Goal: Information Seeking & Learning: Learn about a topic

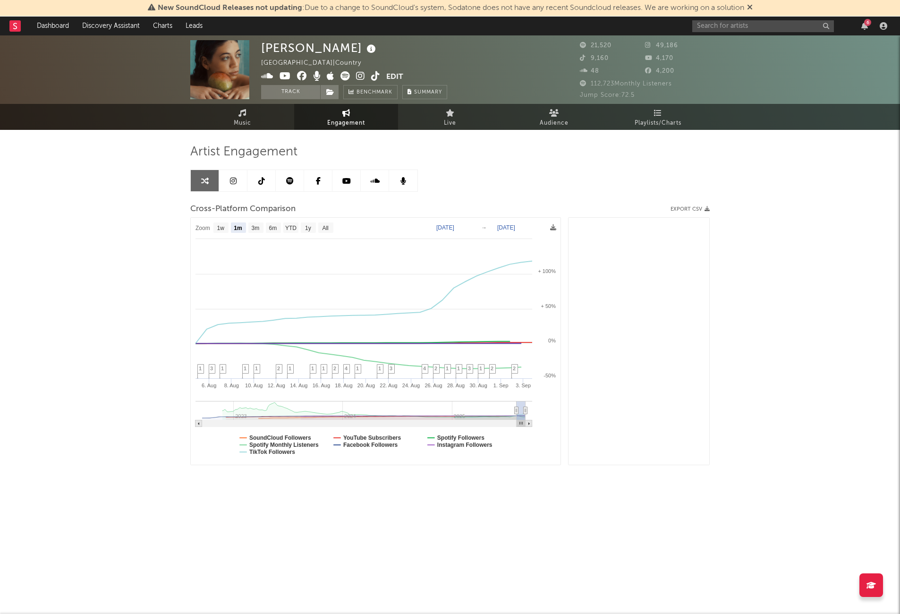
select select "1m"
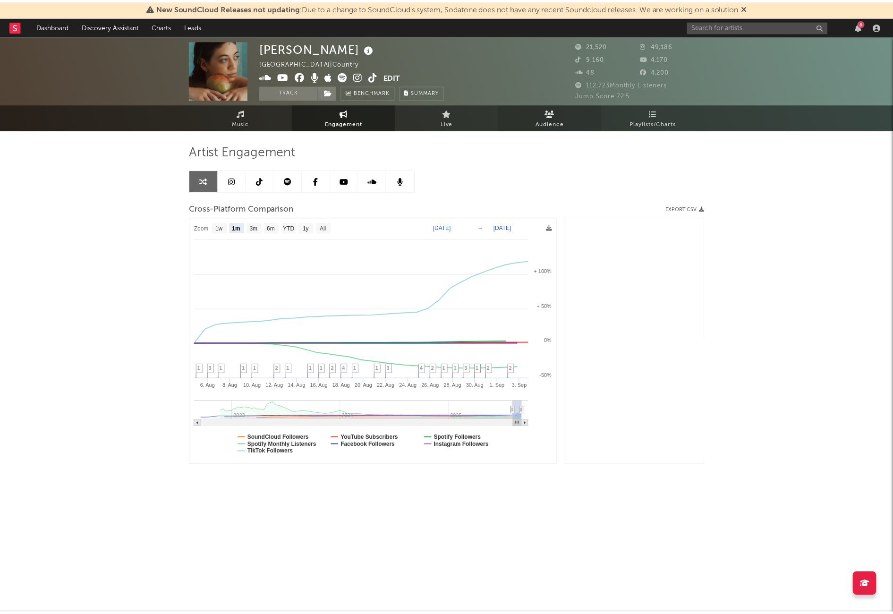
scroll to position [1353, 0]
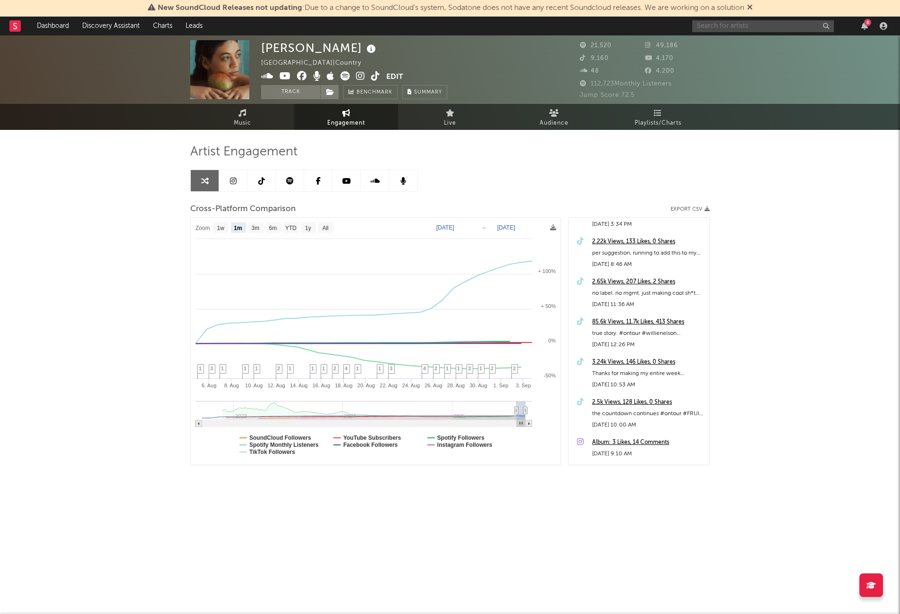
click at [716, 28] on input "text" at bounding box center [763, 26] width 142 height 12
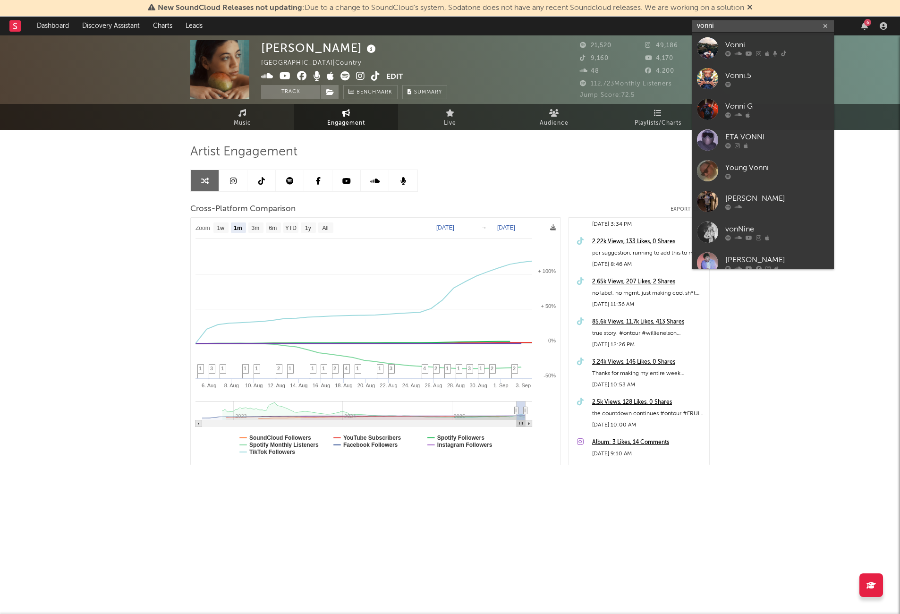
type input "vonni"
click at [750, 41] on div "Vonni" at bounding box center [777, 44] width 104 height 11
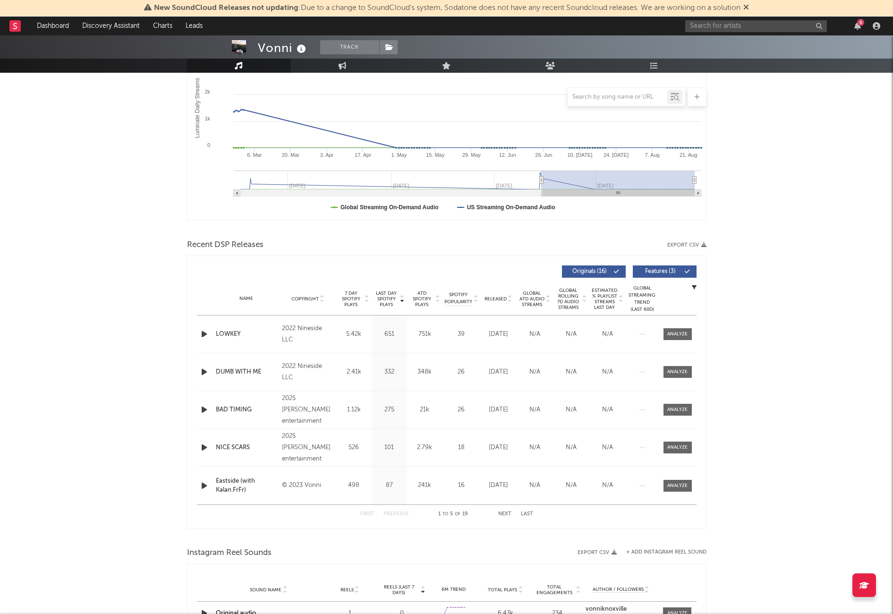
scroll to position [470, 0]
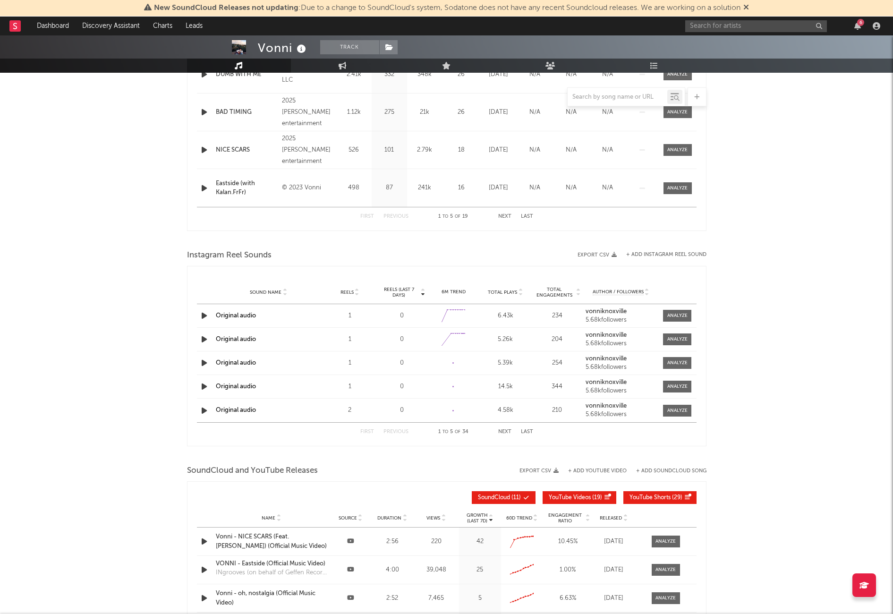
click at [354, 296] on div "Sound Name Reels Reels (last 7 days) 6M Trend Total Plays Total Engagements Aut…" at bounding box center [447, 292] width 500 height 24
click at [395, 518] on span "Duration" at bounding box center [389, 518] width 24 height 6
click at [386, 526] on div "Name Source Duration Views Growth (Last 7d) 60D Trend Engagement Ratio Released" at bounding box center [447, 518] width 500 height 19
click at [432, 519] on span "Views" at bounding box center [433, 518] width 14 height 6
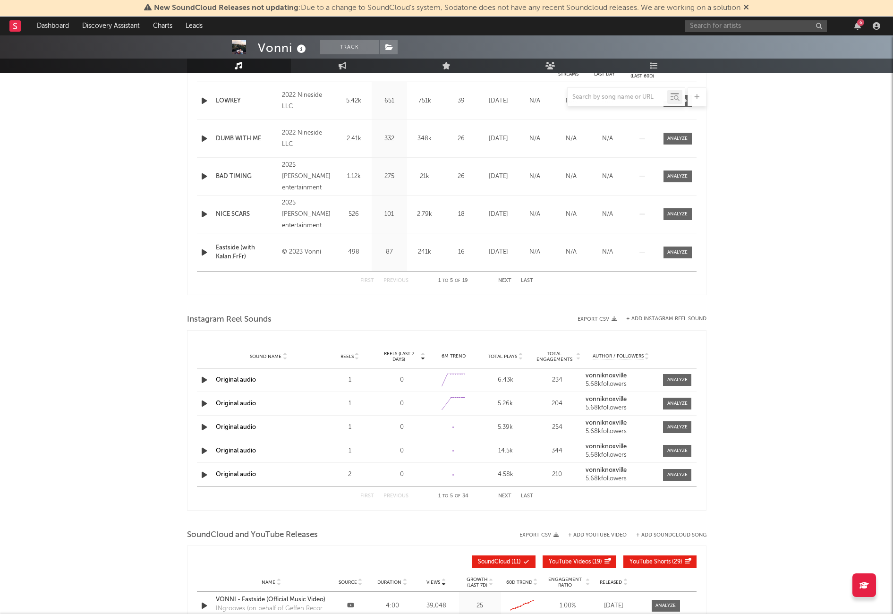
scroll to position [392, 0]
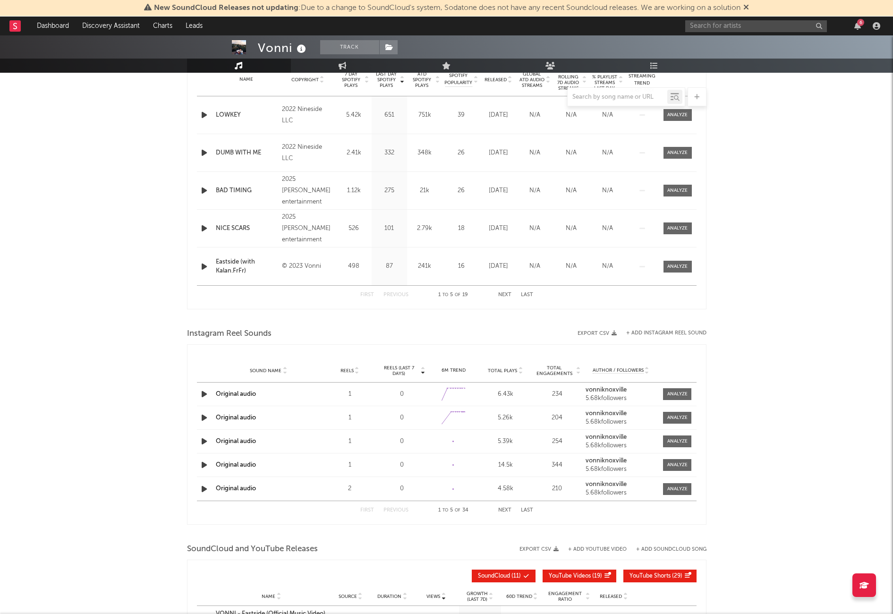
click at [396, 370] on span "Reels (last 7 days)" at bounding box center [399, 370] width 42 height 11
click at [406, 369] on span "Reels (last 7 days)" at bounding box center [399, 370] width 42 height 11
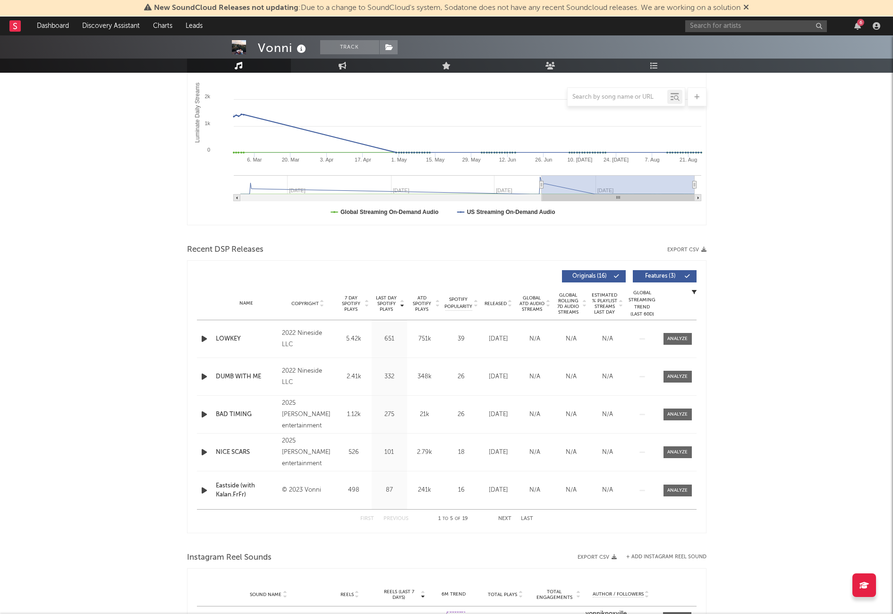
scroll to position [160, 0]
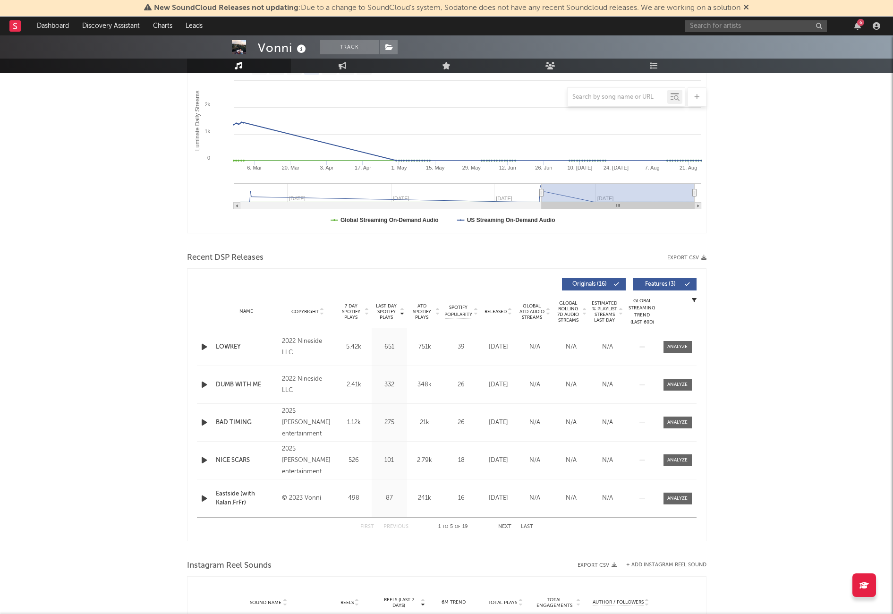
click at [346, 317] on span "7 Day Spotify Plays" at bounding box center [351, 311] width 25 height 17
click at [353, 309] on span "7 Day Spotify Plays" at bounding box center [351, 311] width 25 height 17
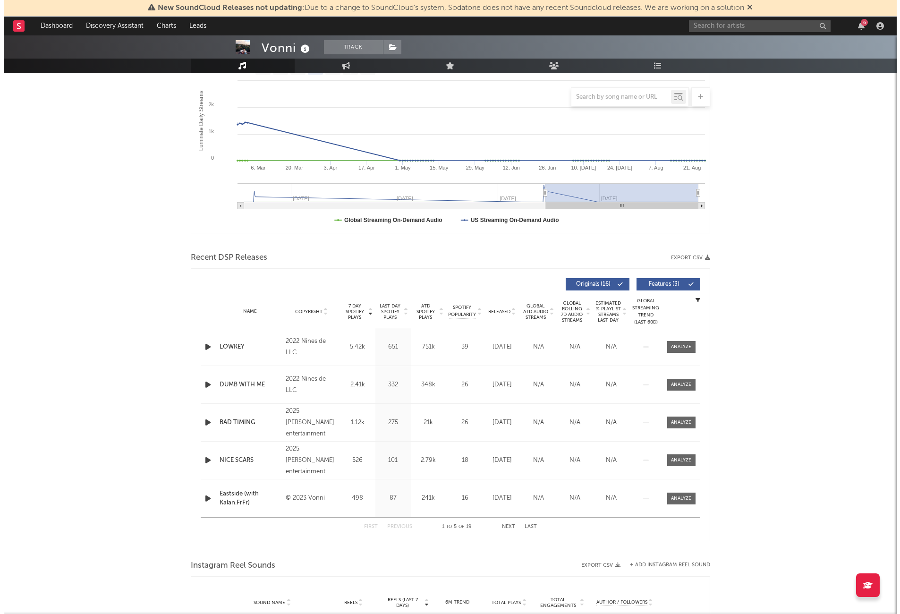
scroll to position [0, 0]
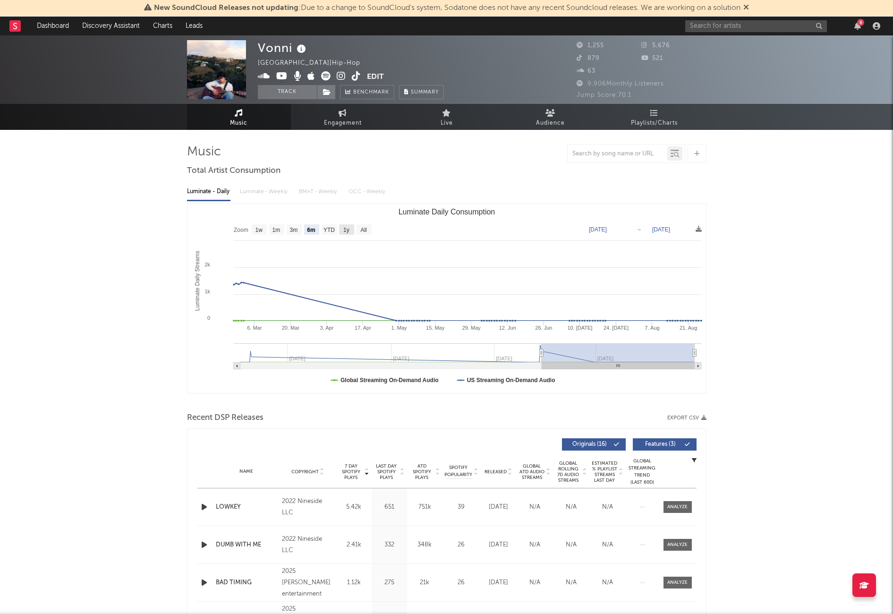
click at [349, 231] on text "1y" at bounding box center [346, 230] width 6 height 7
select select "1y"
type input "[DATE]"
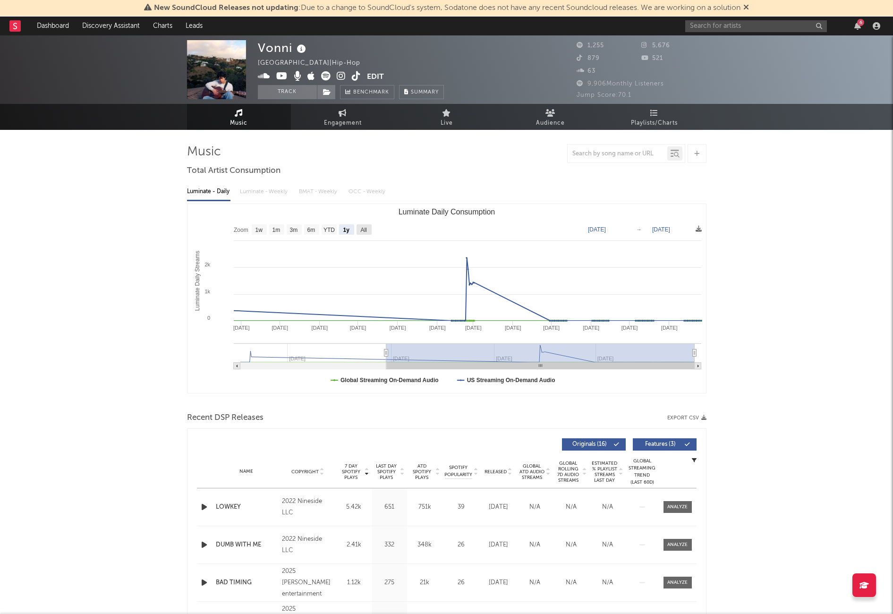
click at [364, 229] on text "All" at bounding box center [363, 230] width 6 height 7
select select "All"
type input "[DATE]"
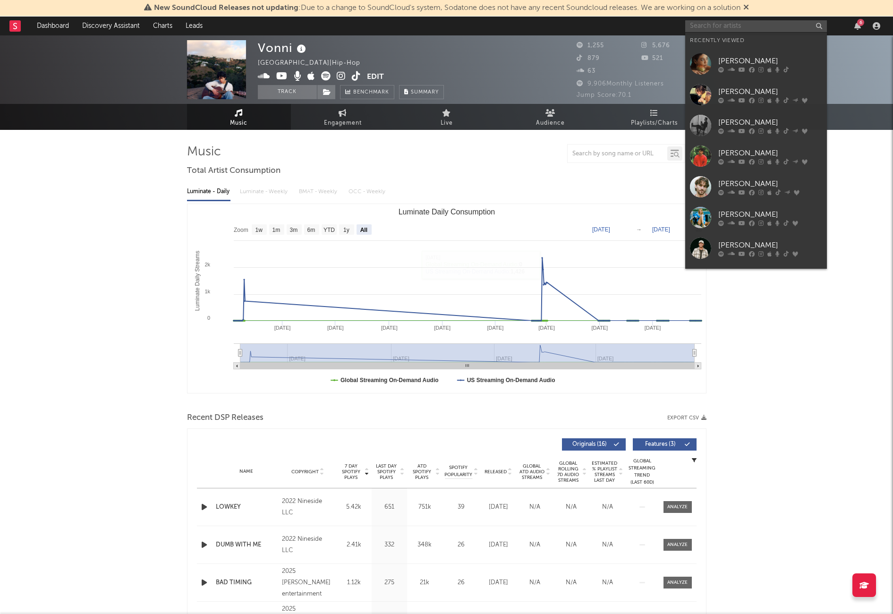
click at [717, 26] on input "text" at bounding box center [756, 26] width 142 height 12
click at [738, 87] on div "[PERSON_NAME]" at bounding box center [770, 91] width 104 height 11
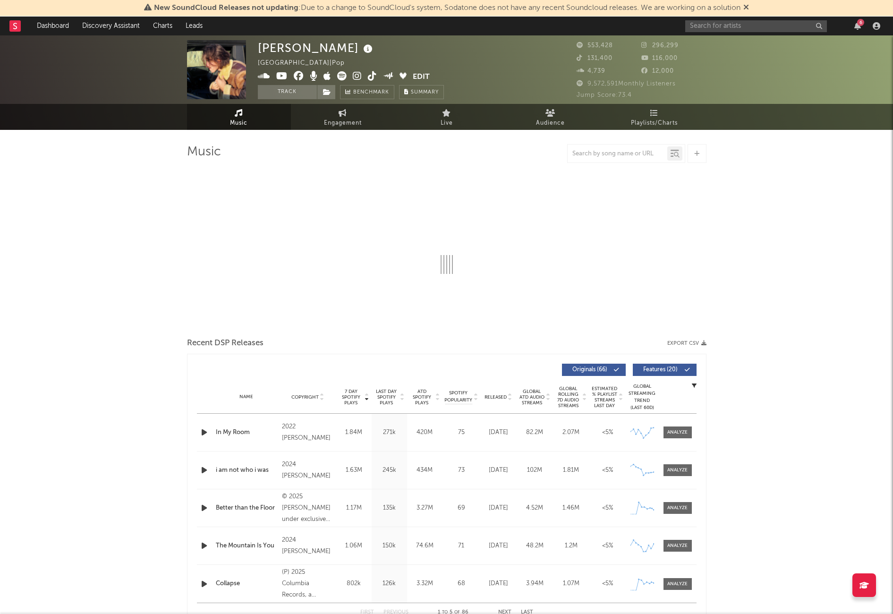
select select "6m"
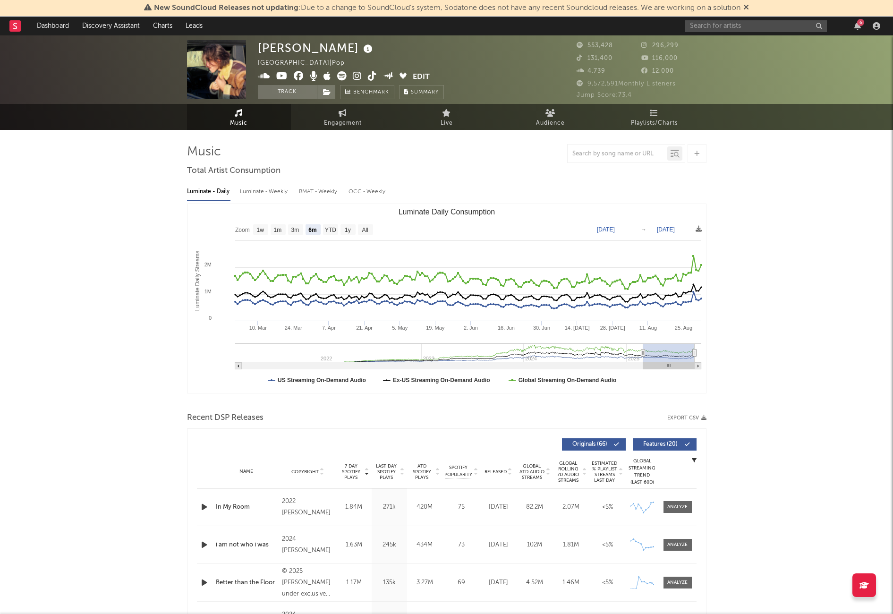
click at [881, 29] on div at bounding box center [876, 26] width 14 height 8
click at [879, 26] on icon "button" at bounding box center [877, 26] width 8 height 8
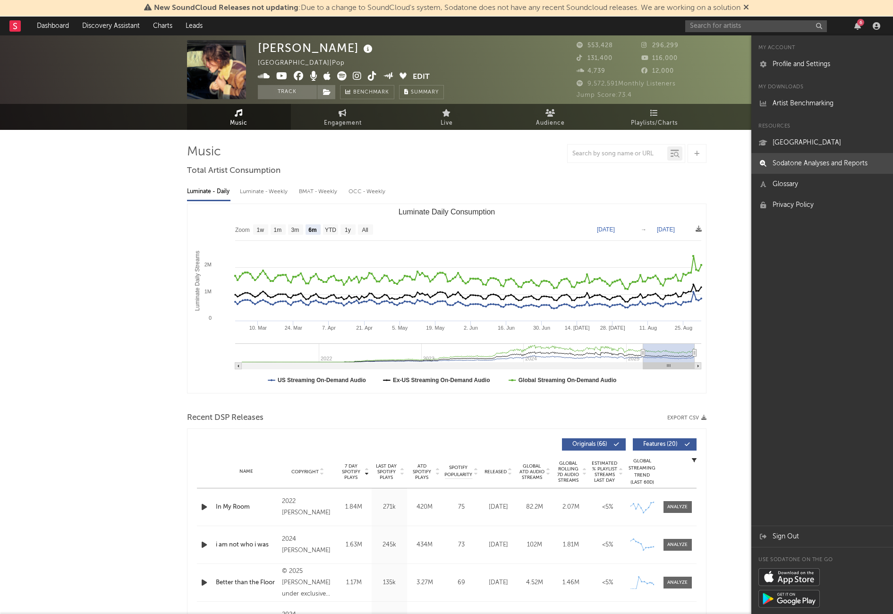
click at [819, 164] on link "Sodatone Analyses and Reports" at bounding box center [822, 163] width 142 height 21
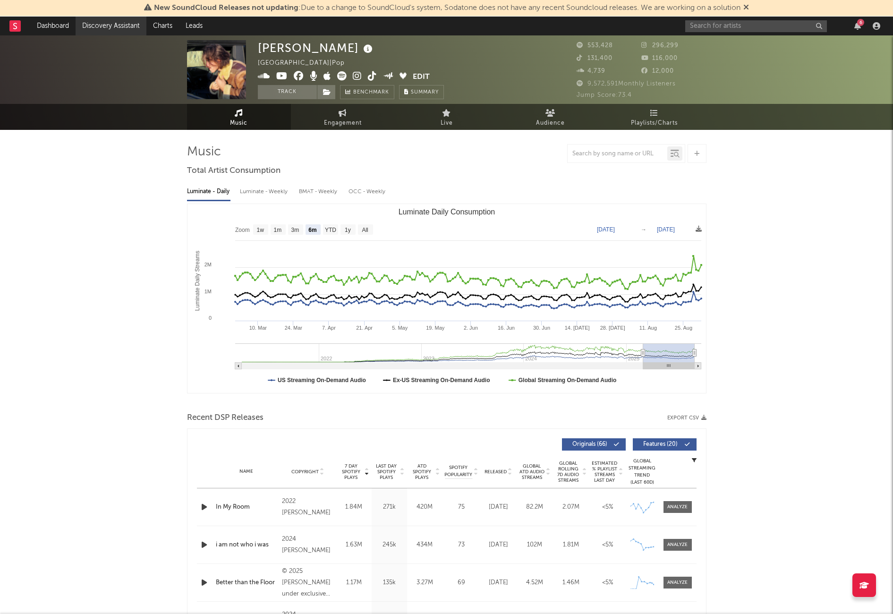
click at [80, 26] on link "Discovery Assistant" at bounding box center [111, 26] width 71 height 19
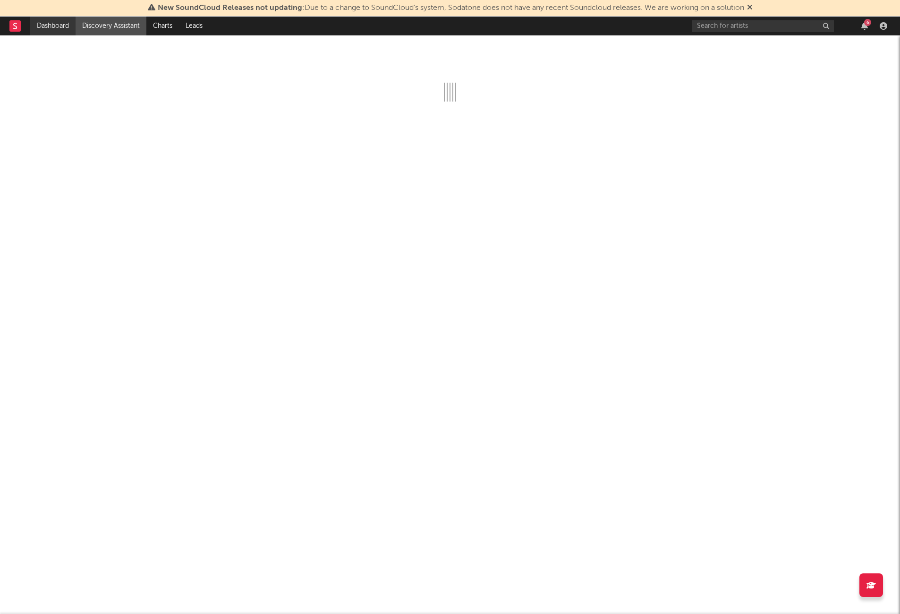
click at [51, 29] on link "Dashboard" at bounding box center [52, 26] width 45 height 19
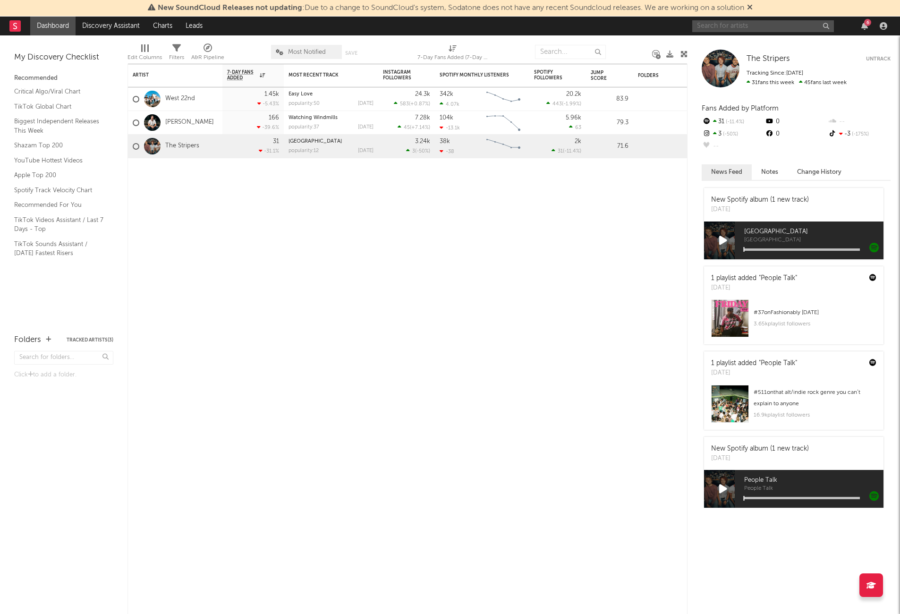
click at [733, 24] on input "text" at bounding box center [763, 26] width 142 height 12
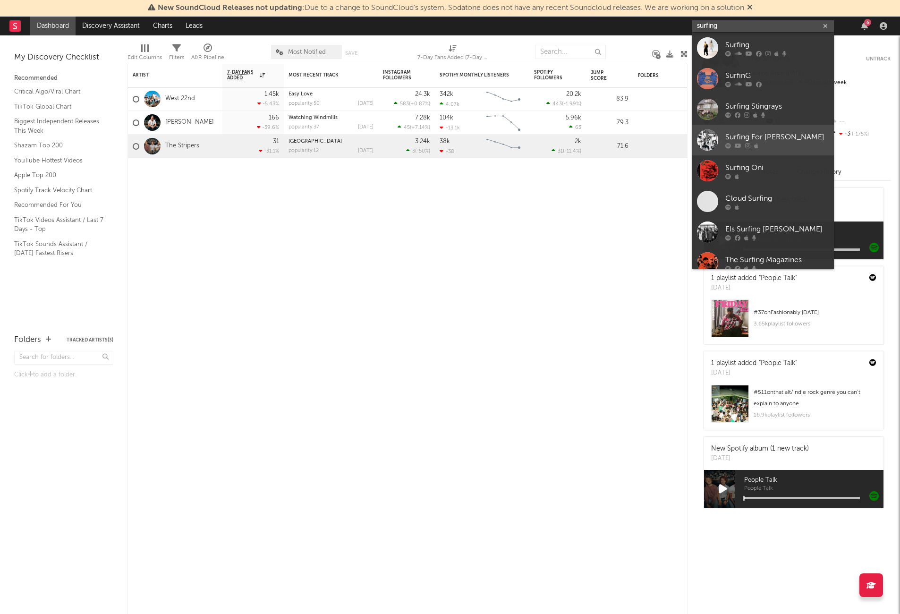
type input "surfing"
click at [748, 146] on icon at bounding box center [747, 146] width 5 height 6
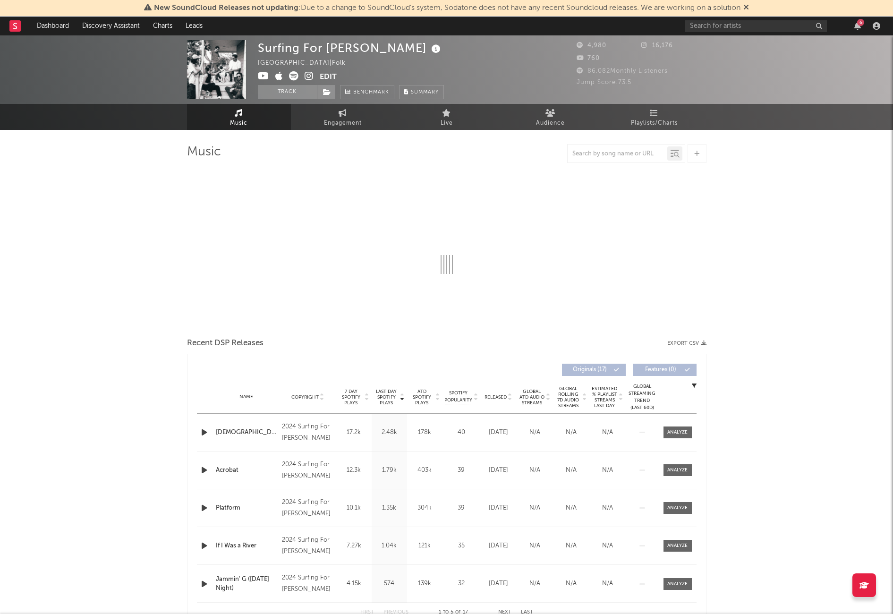
select select "6m"
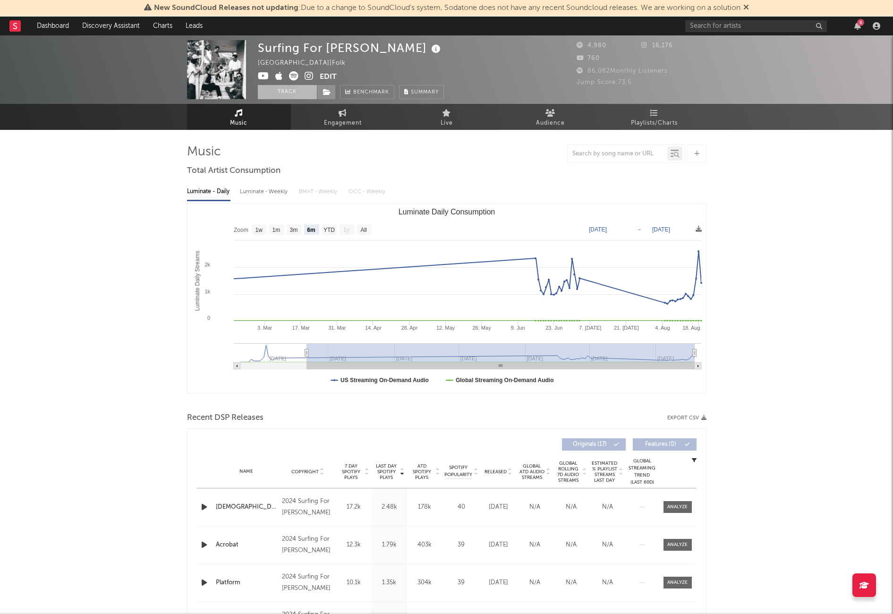
click at [284, 91] on button "Track" at bounding box center [287, 92] width 59 height 14
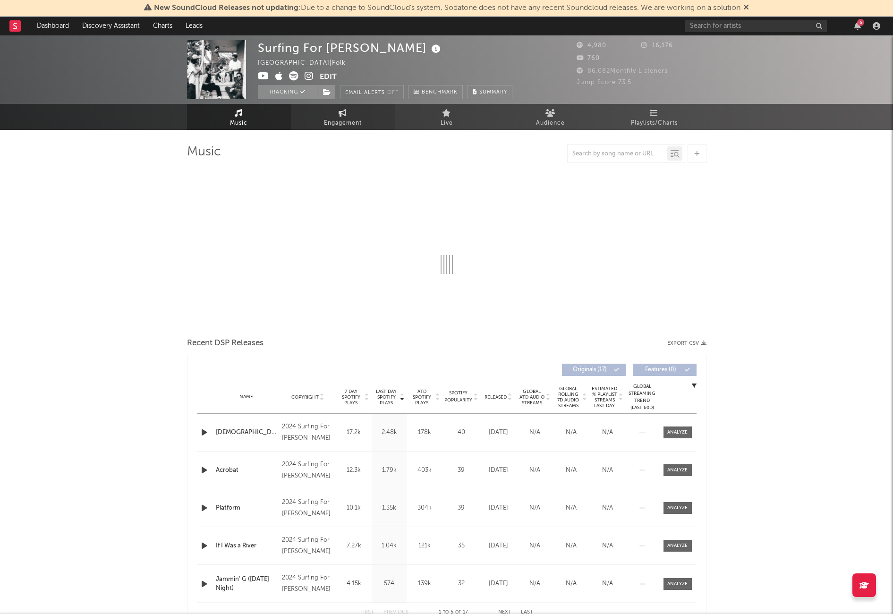
select select "6m"
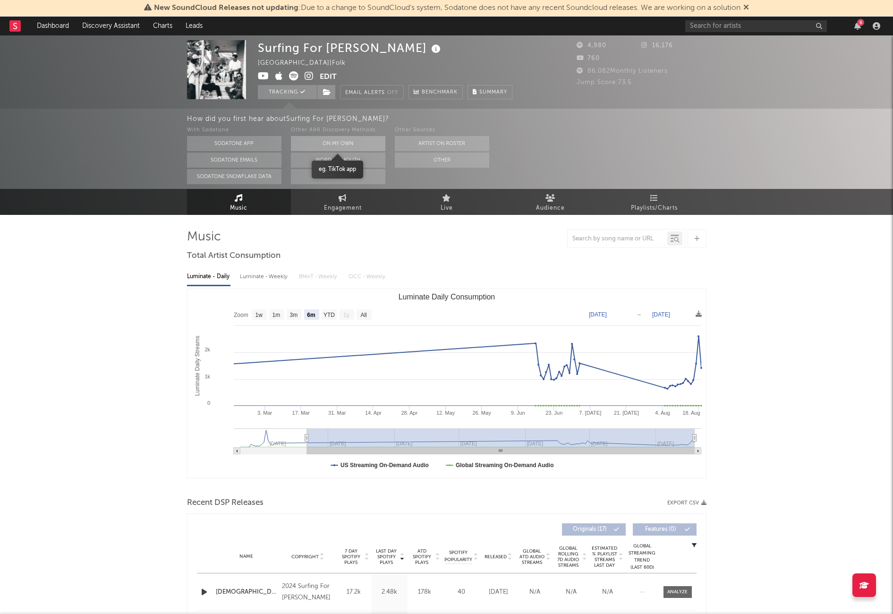
click at [348, 140] on button "On My Own" at bounding box center [338, 143] width 94 height 15
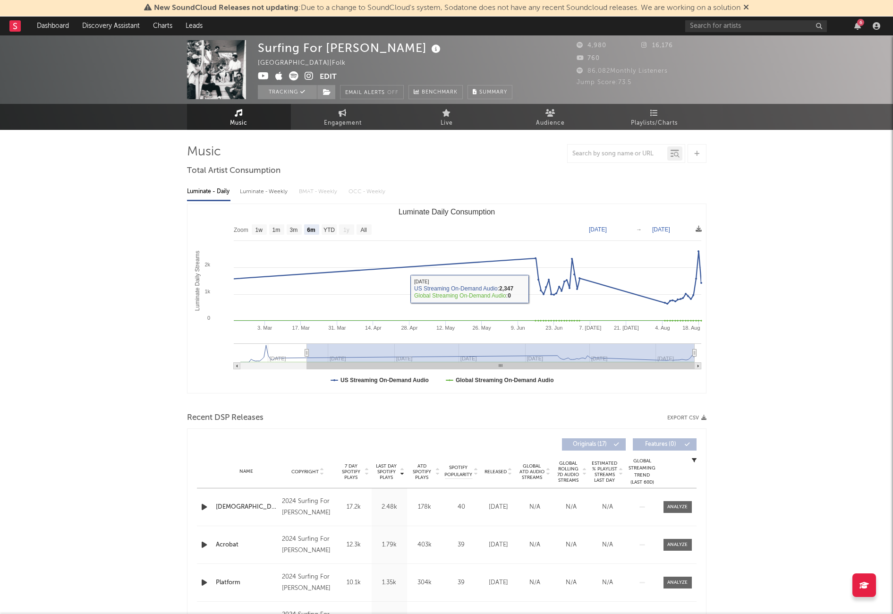
click at [279, 195] on div "Luminate - Weekly" at bounding box center [265, 192] width 50 height 16
select select "6m"
